Goal: Navigation & Orientation: Find specific page/section

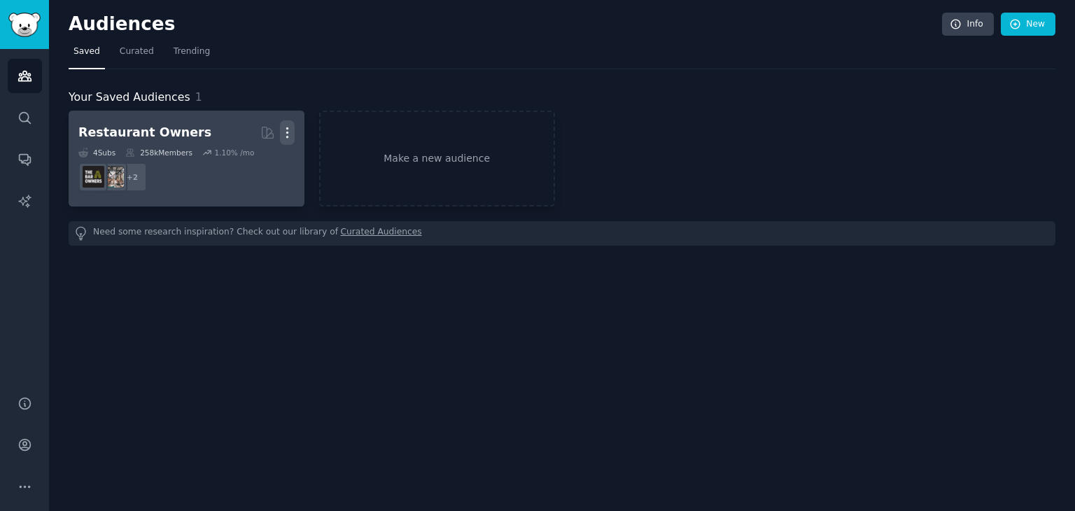
click at [280, 132] on icon "button" at bounding box center [287, 132] width 15 height 15
click at [252, 155] on p "Delete" at bounding box center [249, 162] width 32 height 15
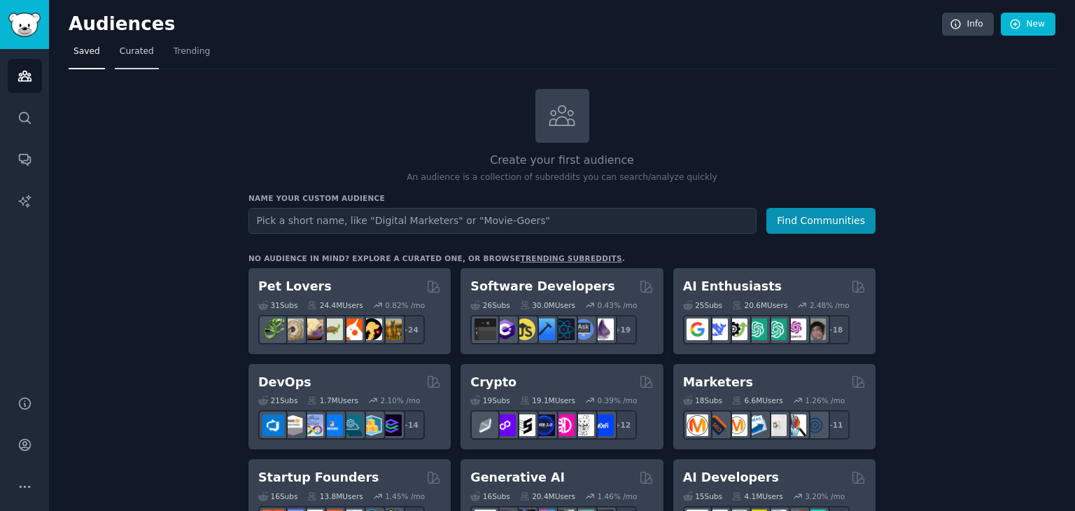
click at [126, 57] on span "Curated" at bounding box center [137, 51] width 34 height 13
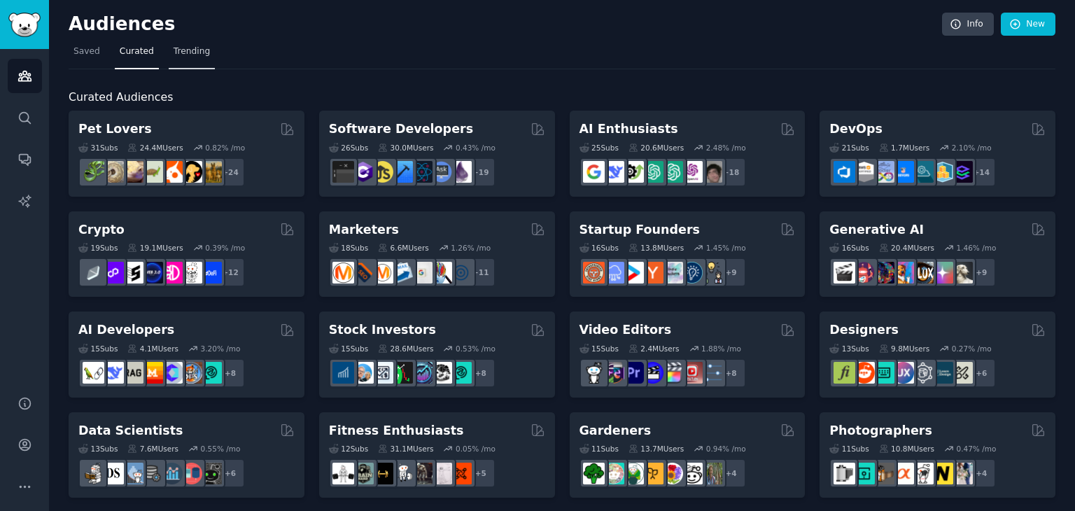
click at [174, 50] on span "Trending" at bounding box center [192, 51] width 36 height 13
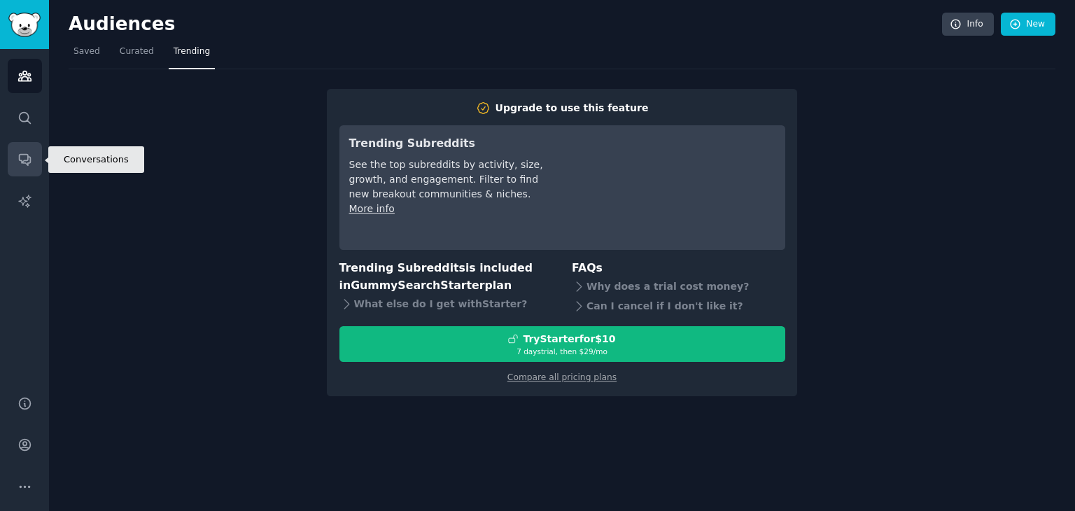
click at [22, 153] on icon "Sidebar" at bounding box center [24, 159] width 15 height 15
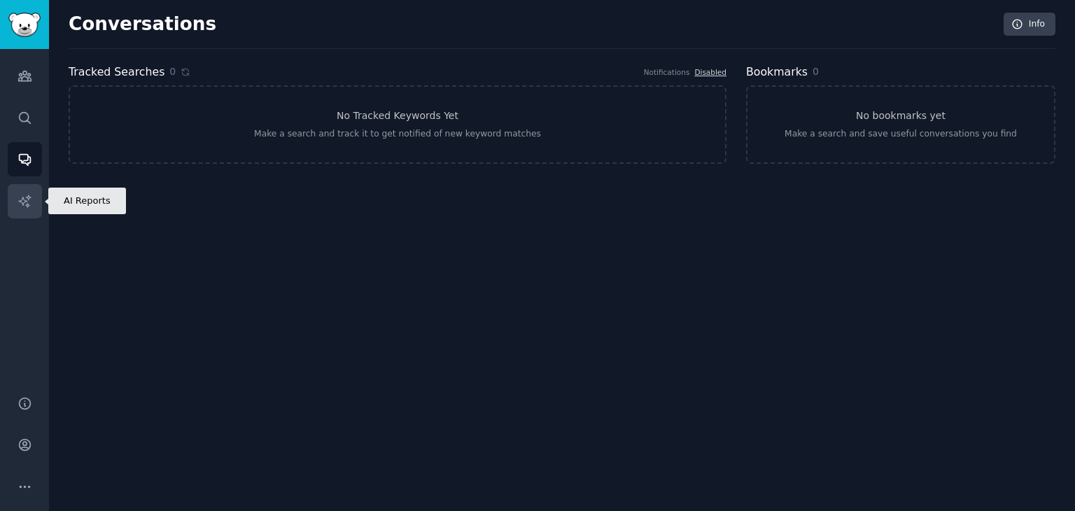
click at [20, 191] on link "AI Reports" at bounding box center [25, 201] width 34 height 34
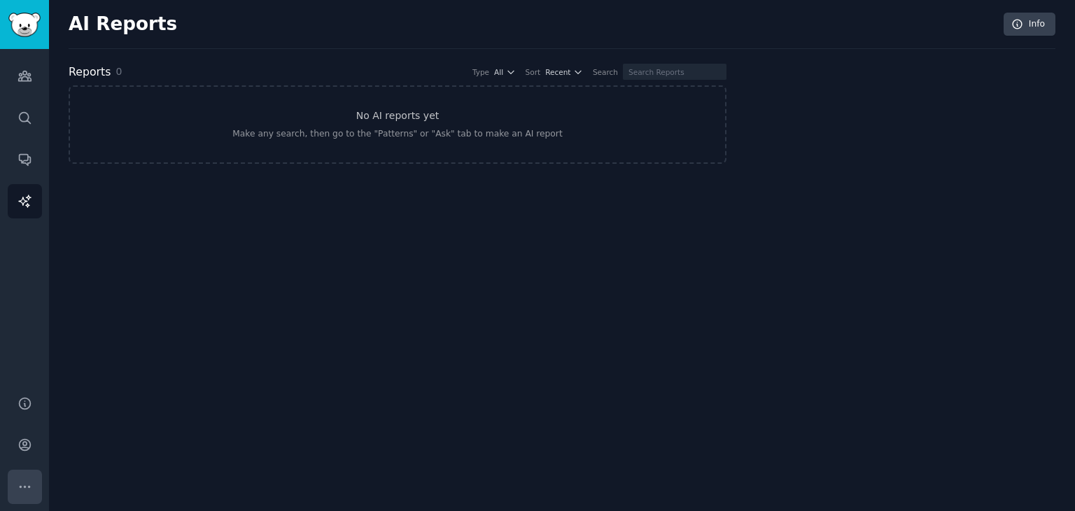
click at [27, 482] on icon "Sidebar" at bounding box center [24, 486] width 15 height 15
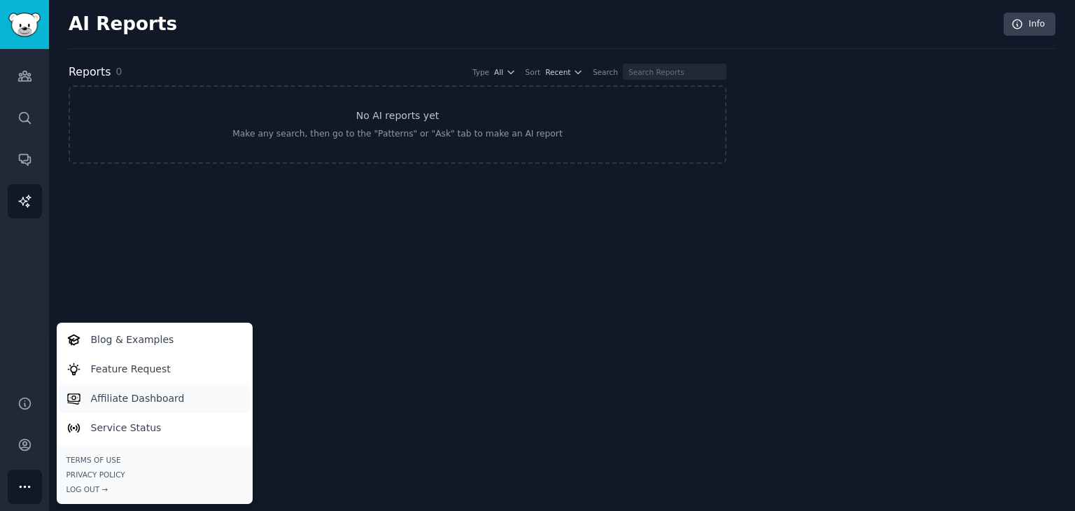
click at [113, 398] on p "Affiliate Dashboard" at bounding box center [138, 398] width 94 height 15
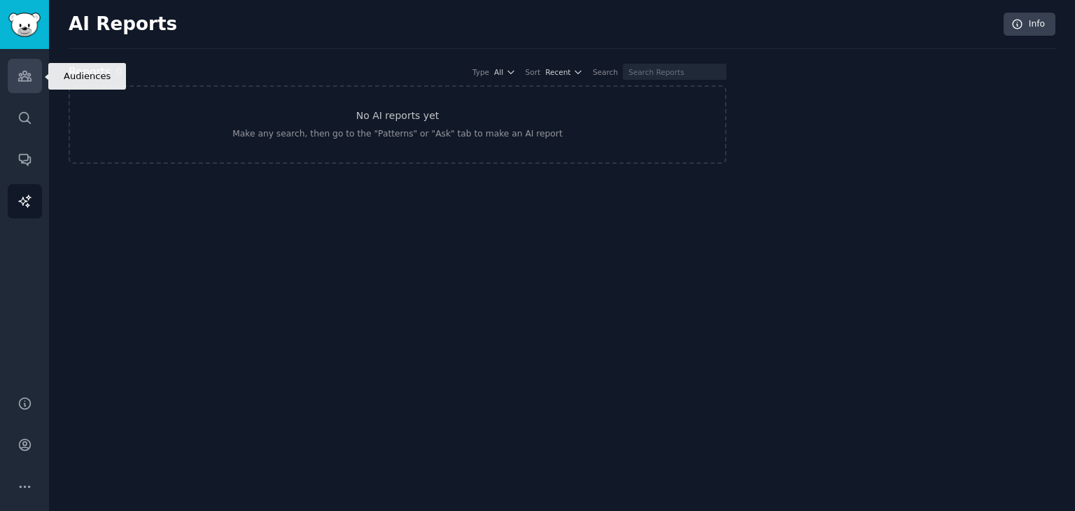
click at [22, 83] on icon "Sidebar" at bounding box center [24, 76] width 15 height 15
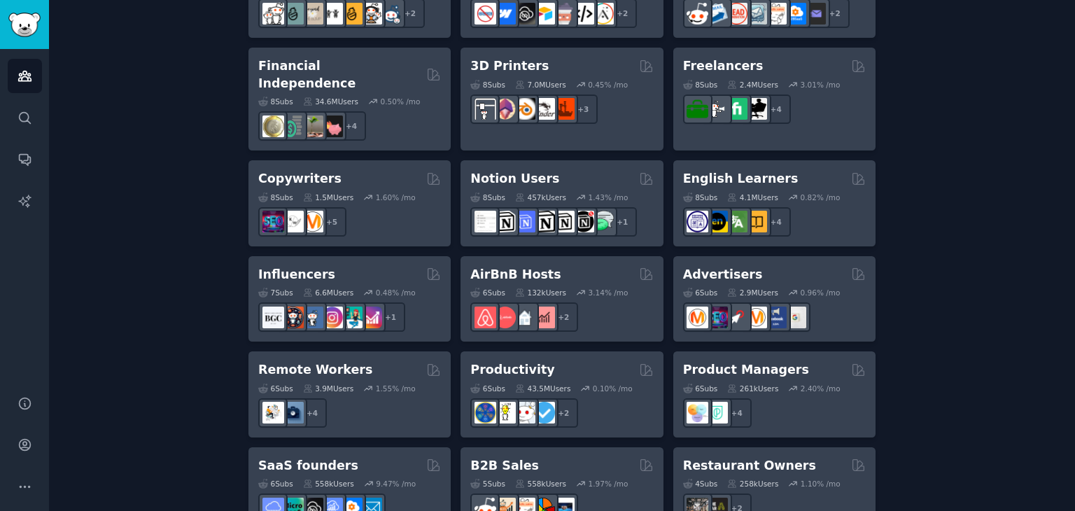
scroll to position [1103, 0]
